Goal: Transaction & Acquisition: Purchase product/service

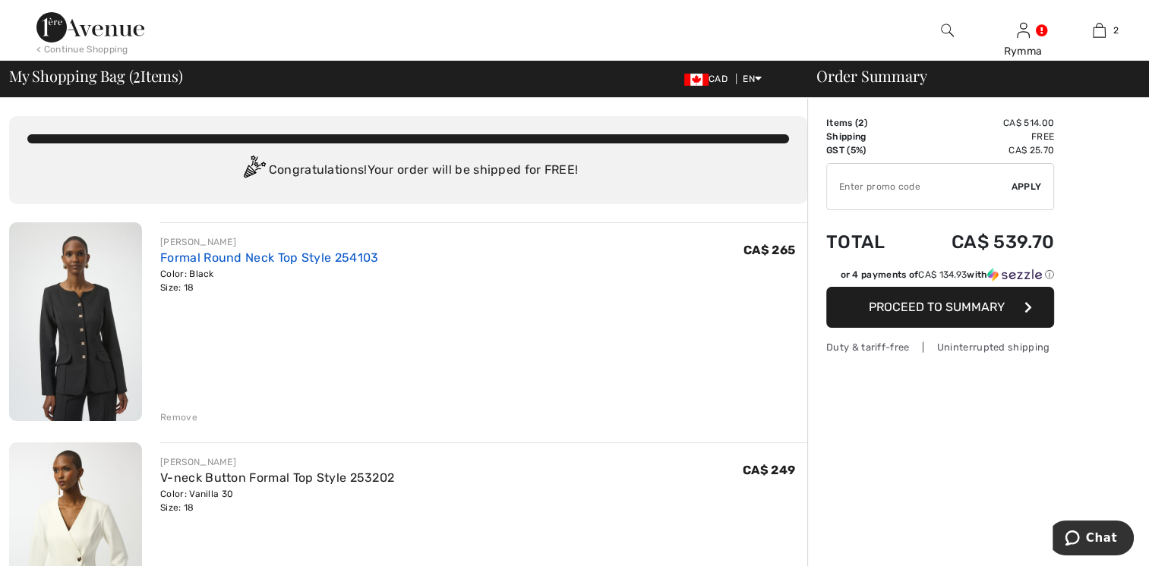
click at [200, 259] on link "Formal Round Neck Top Style 254103" at bounding box center [269, 258] width 218 height 14
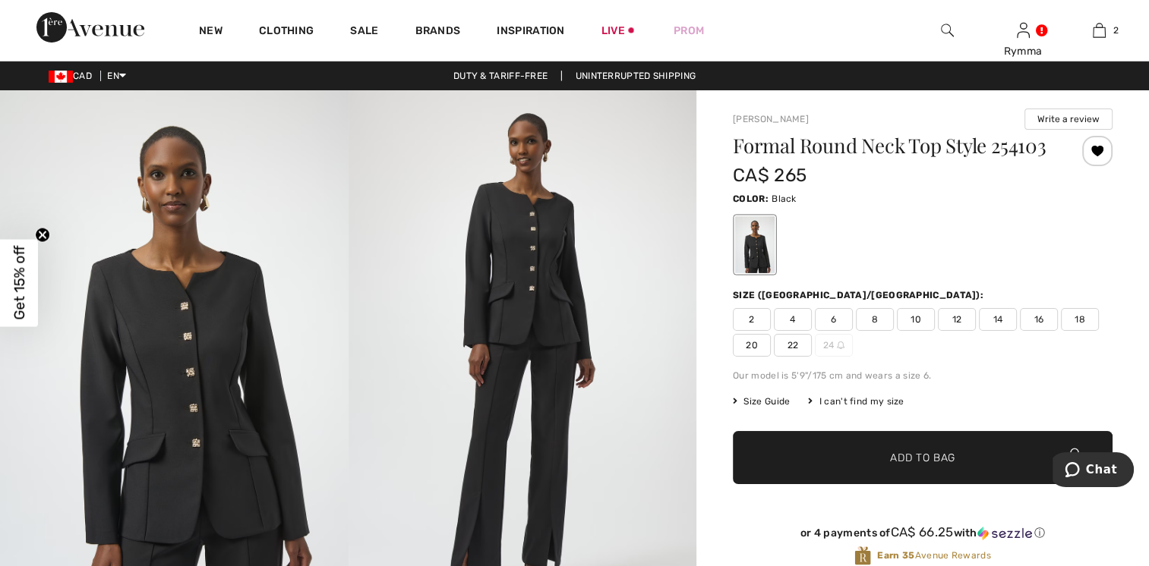
click at [1079, 321] on span "18" at bounding box center [1080, 319] width 38 height 23
click at [1097, 150] on div at bounding box center [1097, 151] width 30 height 30
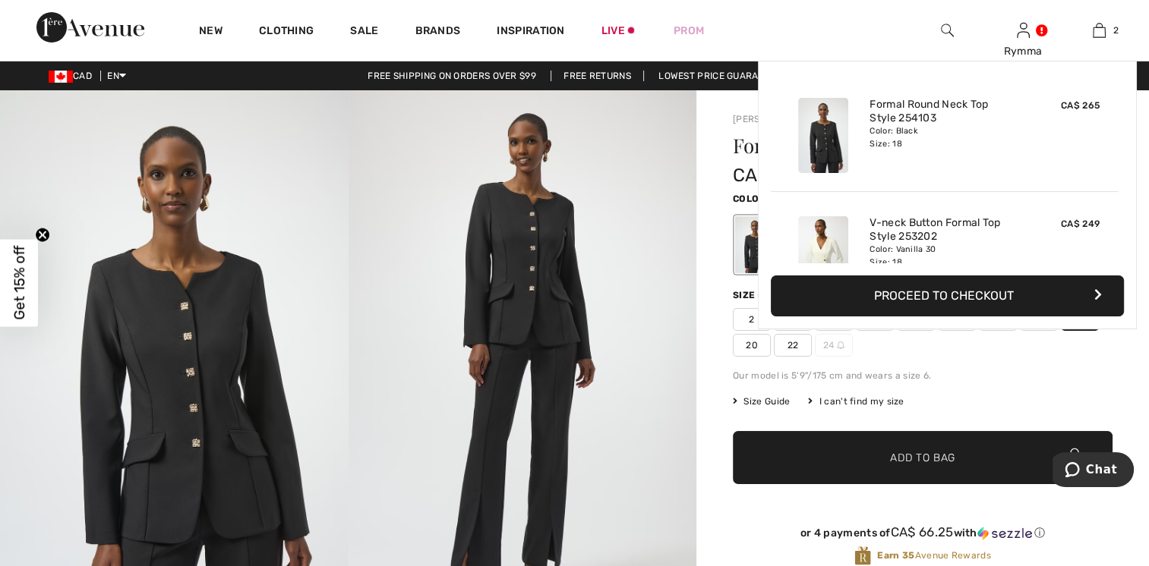
drag, startPoint x: 1096, startPoint y: 33, endPoint x: 1159, endPoint y: 99, distance: 91.3
click at [1096, 33] on img at bounding box center [1098, 30] width 13 height 18
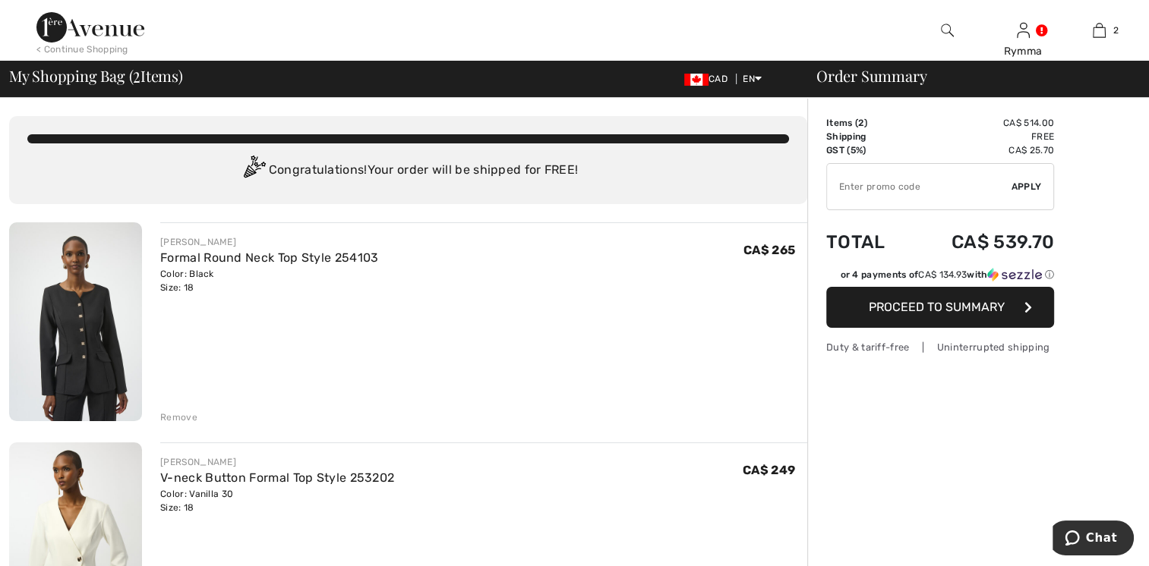
click at [186, 414] on div "Remove" at bounding box center [178, 418] width 37 height 14
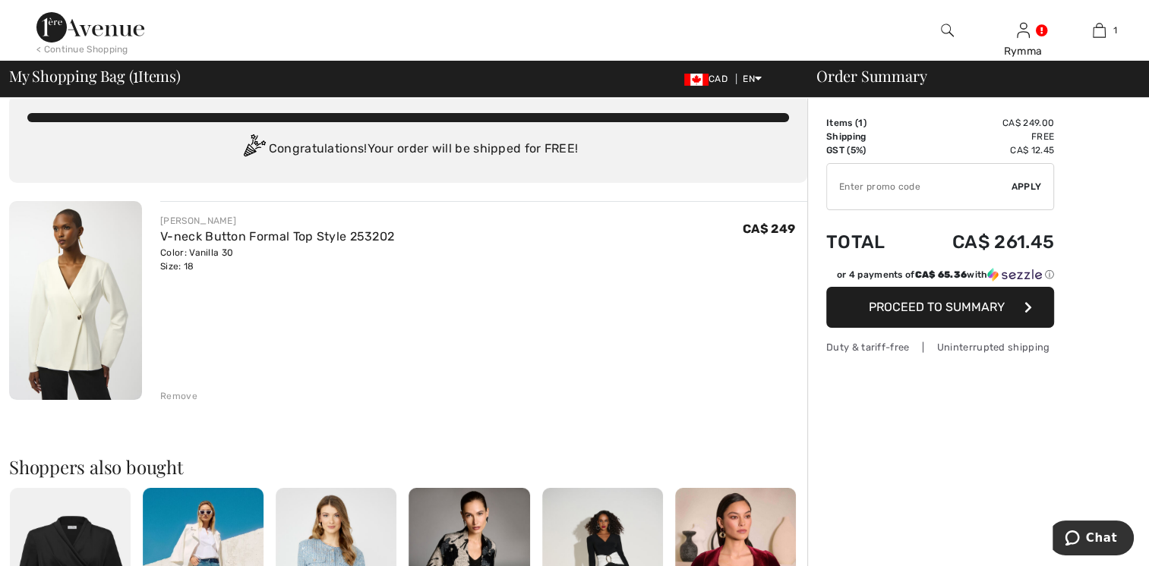
scroll to position [55, 0]
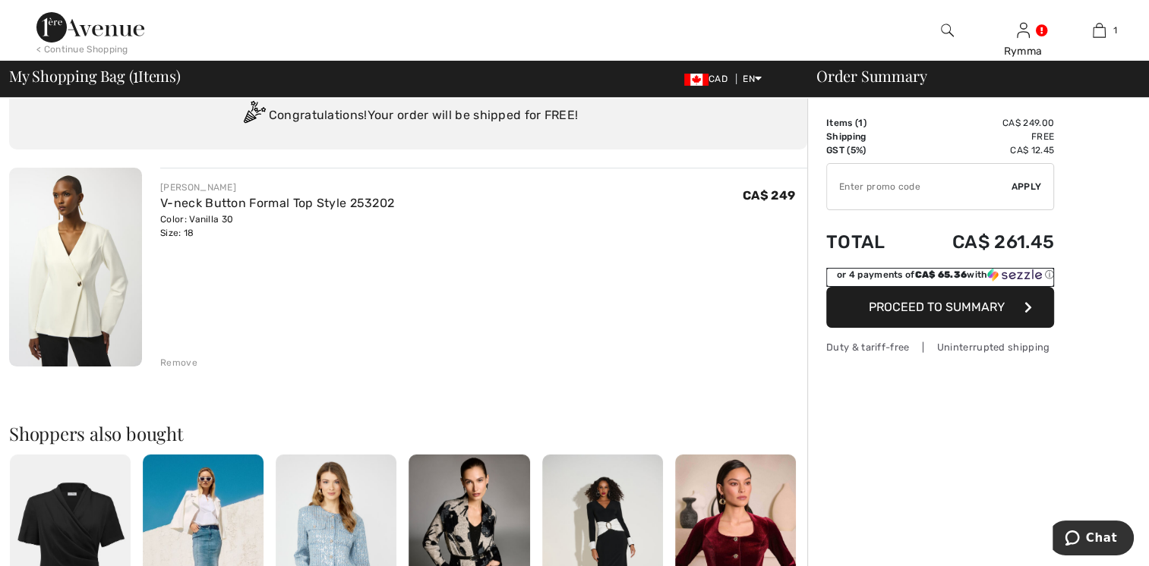
click at [972, 273] on div "or 4 payments of CA$ 65.36 with ⓘ" at bounding box center [945, 275] width 217 height 14
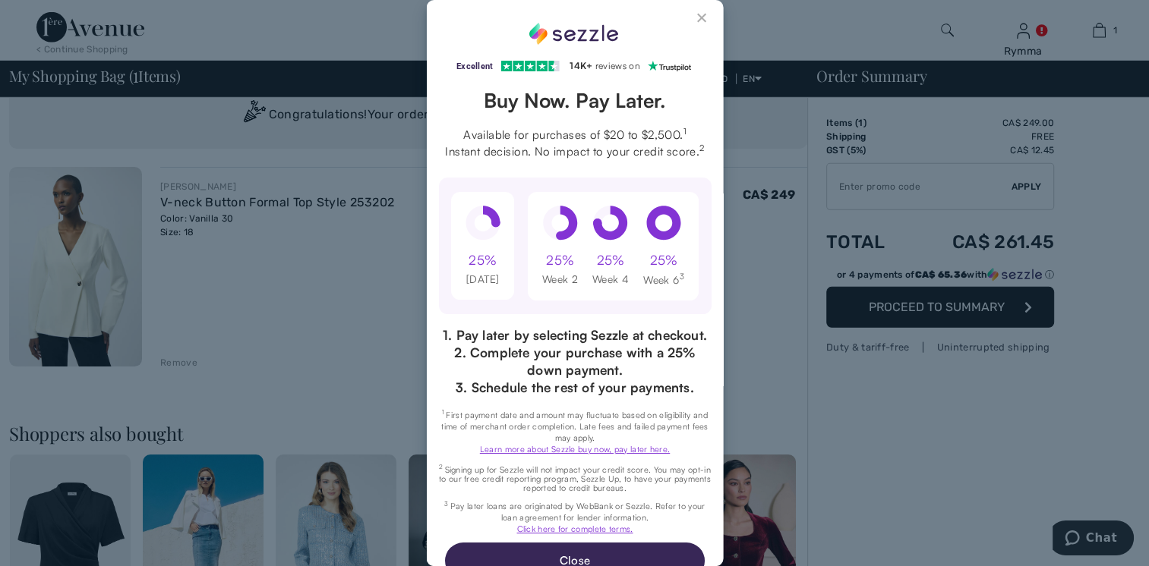
scroll to position [0, 0]
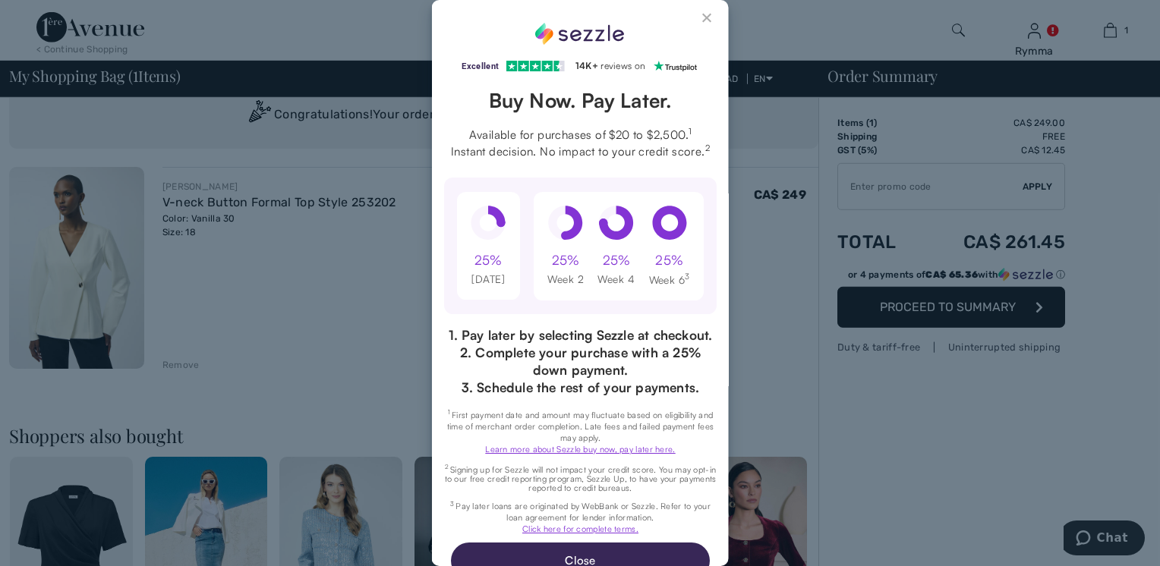
click at [698, 15] on button "Close Sezzle Modal" at bounding box center [707, 21] width 18 height 18
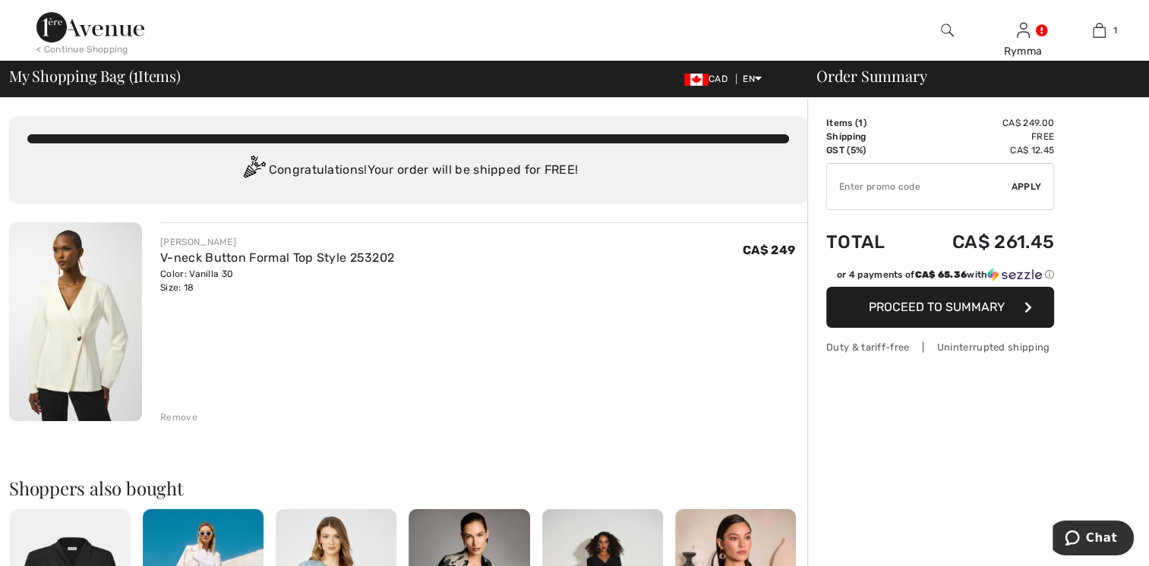
click at [920, 310] on span "Proceed to Summary" at bounding box center [936, 307] width 136 height 14
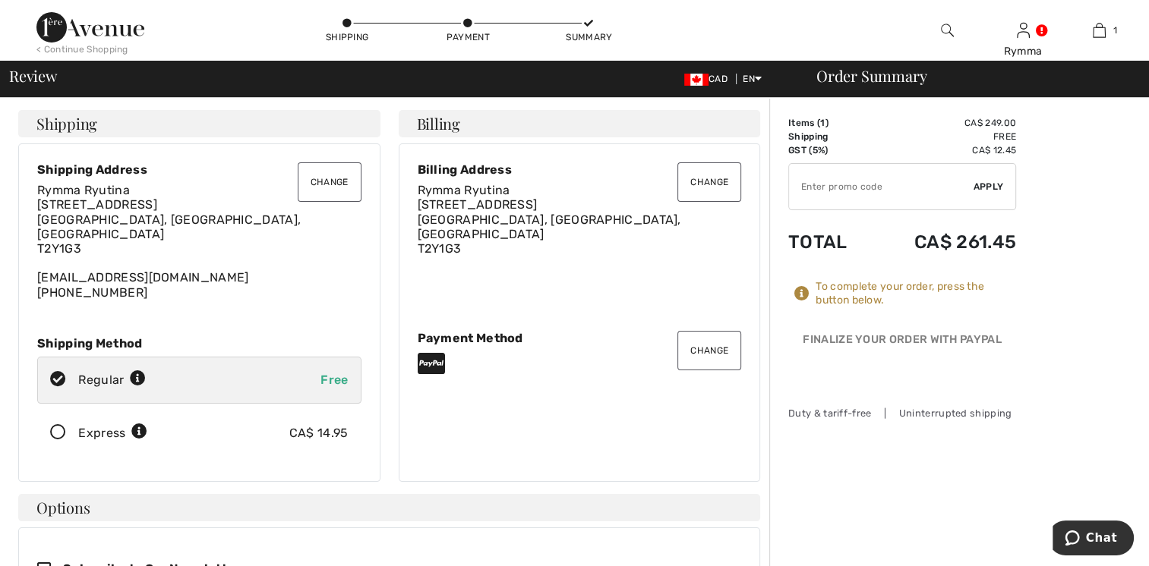
click at [717, 346] on button "Change" at bounding box center [709, 350] width 64 height 39
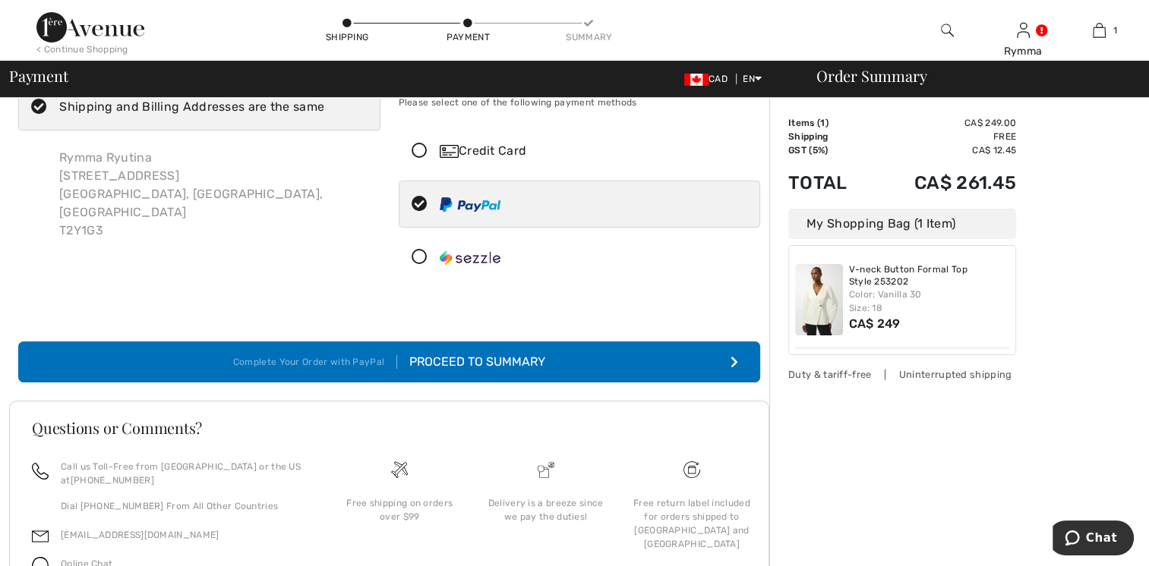
click at [418, 254] on icon at bounding box center [419, 258] width 40 height 16
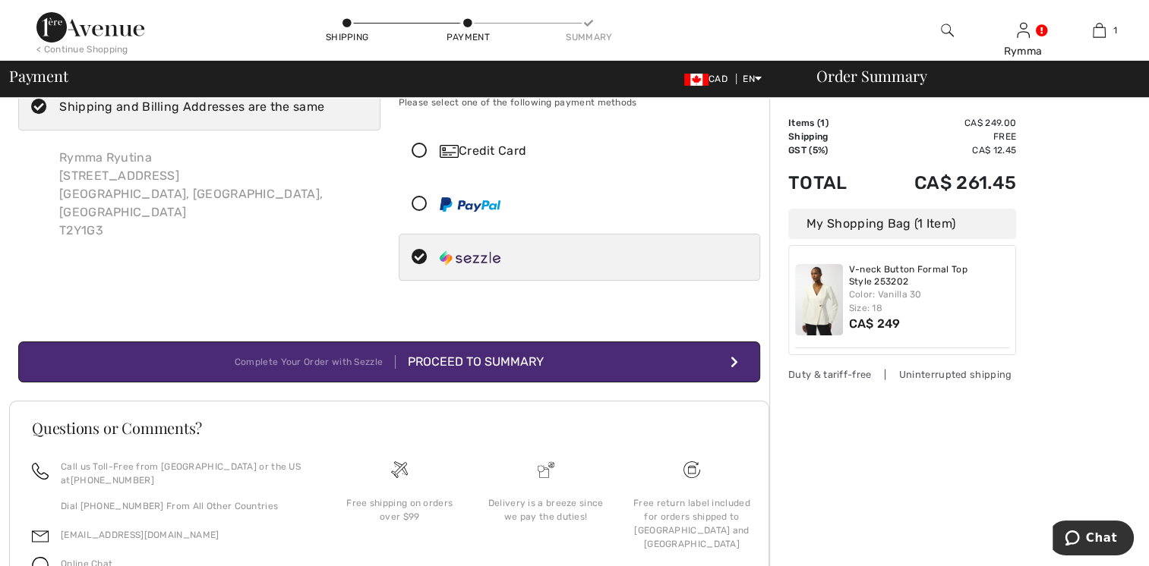
click at [502, 367] on div "Proceed to Summary" at bounding box center [470, 362] width 148 height 18
